Goal: Register for event/course

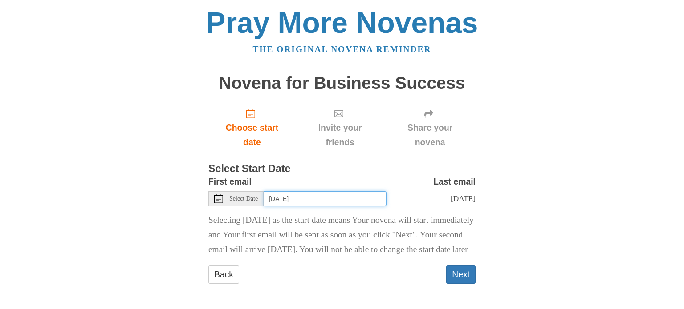
click at [328, 205] on input "Friday, August 29th" at bounding box center [325, 198] width 123 height 15
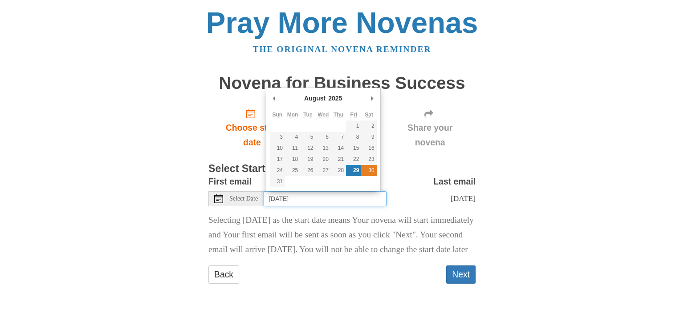
type input "Saturday, August 30th"
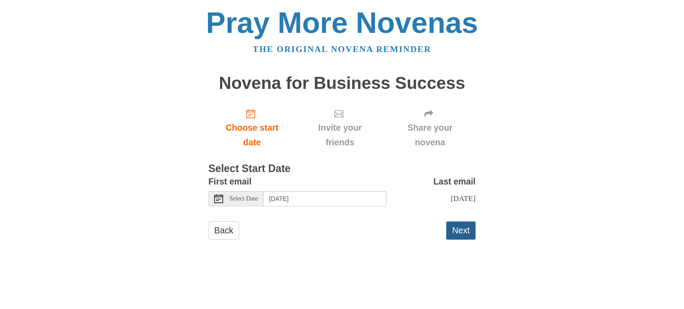
click at [467, 233] on button "Next" at bounding box center [460, 231] width 29 height 18
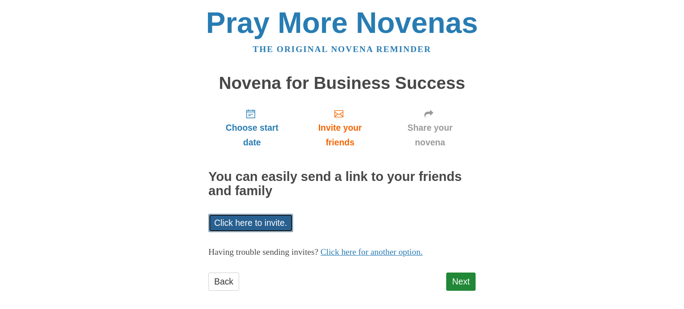
click at [275, 225] on link "Click here to invite." at bounding box center [250, 223] width 85 height 18
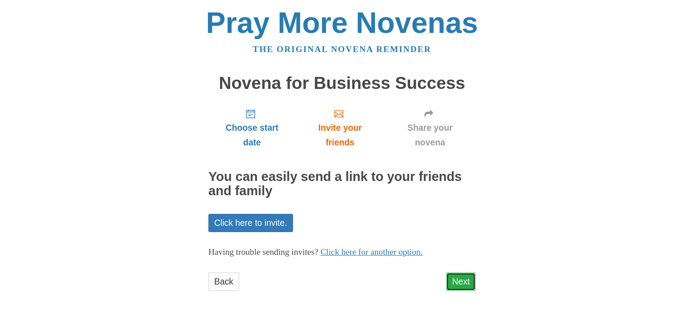
click at [447, 279] on link "Next" at bounding box center [460, 282] width 29 height 18
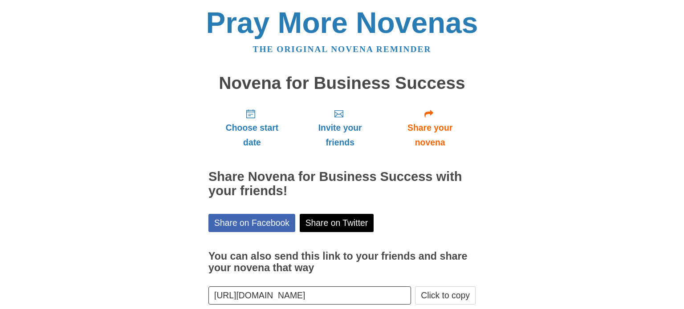
scroll to position [48, 0]
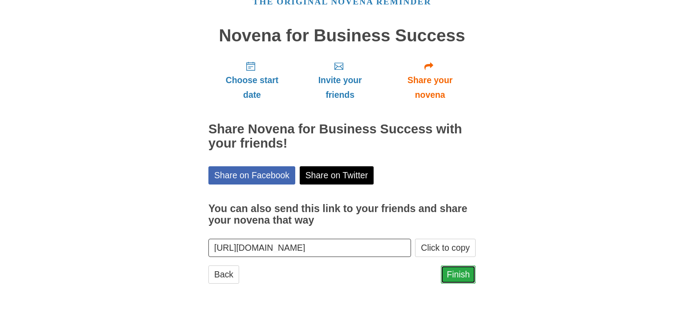
click at [461, 280] on link "Finish" at bounding box center [458, 275] width 35 height 18
